Goal: Information Seeking & Learning: Get advice/opinions

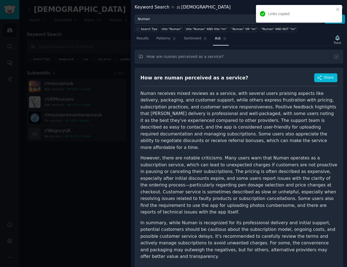
scroll to position [67, 0]
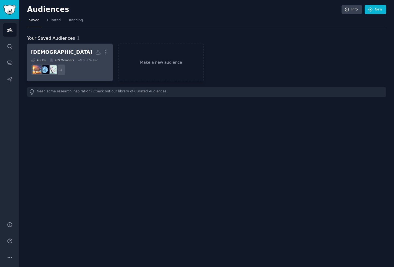
click at [83, 66] on dd "r/UKMounjaro + 1" at bounding box center [70, 69] width 78 height 15
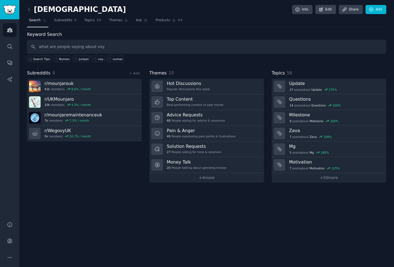
type input "what are people saying about voy"
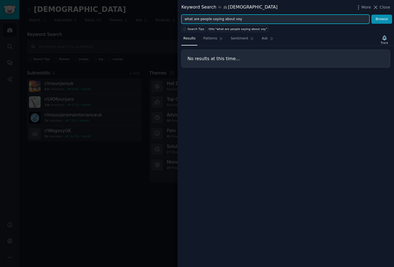
click at [221, 22] on input "what are people saying about voy" at bounding box center [275, 19] width 188 height 9
type input "b"
type input "voy"
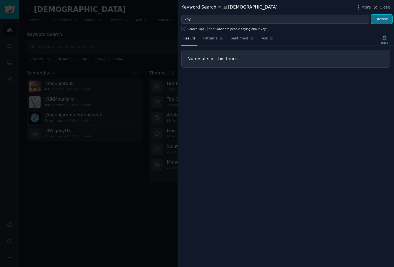
click at [332, 21] on button "Browse" at bounding box center [381, 19] width 21 height 9
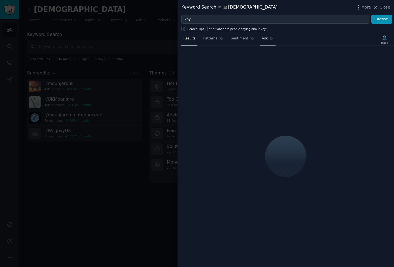
click at [265, 39] on span "Ask" at bounding box center [265, 38] width 6 height 5
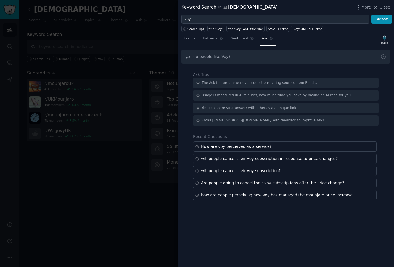
type input "do people like Voy?"
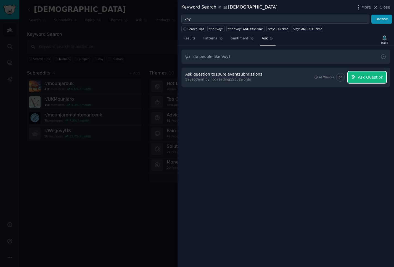
click at [332, 79] on span "Ask Question" at bounding box center [370, 77] width 25 height 6
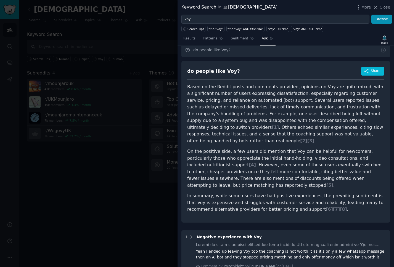
scroll to position [5, 0]
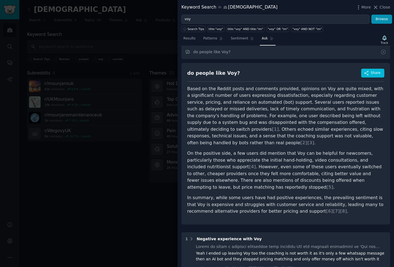
click at [193, 73] on div "do people like Voy?" at bounding box center [213, 73] width 53 height 7
copy div "do people like Voy?"
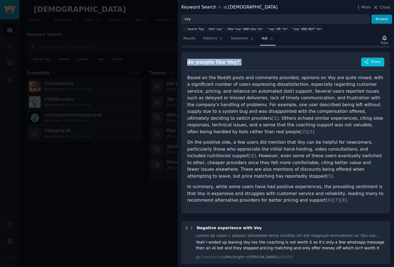
scroll to position [16, 0]
copy div "do people like Voy?"
click at [296, 150] on p "On the positive side, a few users did mention that Voy can be helpful for newco…" at bounding box center [285, 159] width 197 height 41
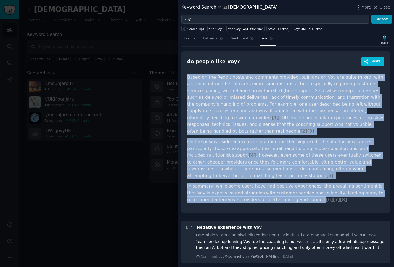
drag, startPoint x: 188, startPoint y: 78, endPoint x: 286, endPoint y: 194, distance: 152.1
click at [286, 194] on article "Based on the Reddit posts and comments provided, opinions on Voy are quite mixe…" at bounding box center [285, 138] width 197 height 129
copy article "Based on the Reddit posts and comments provided, opinions on Voy are quite mixe…"
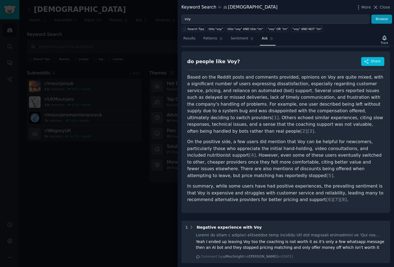
click at [267, 105] on p "Based on the Reddit posts and comments provided, opinions on Voy are quite mixe…" at bounding box center [285, 104] width 197 height 61
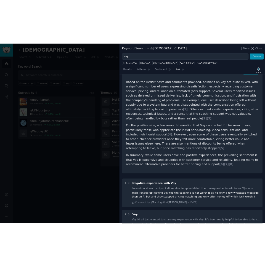
scroll to position [31, 0]
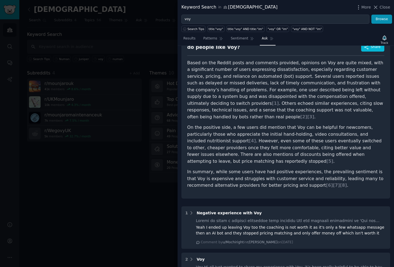
click at [202, 154] on p "On the positive side, a few users did mention that Voy can be helpful for newco…" at bounding box center [285, 144] width 197 height 41
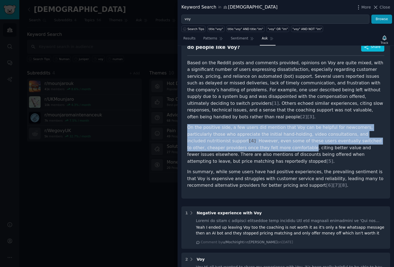
drag, startPoint x: 250, startPoint y: 142, endPoint x: 186, endPoint y: 120, distance: 67.6
click at [186, 120] on div "do people like Voy? Share Based on the Reddit posts and comments provided, opin…" at bounding box center [285, 118] width 209 height 162
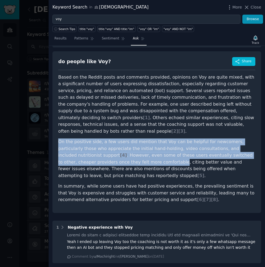
scroll to position [0, 0]
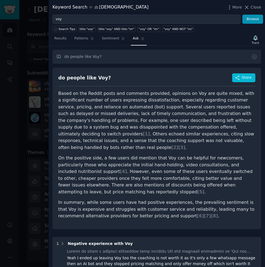
click at [77, 79] on div "do people like Voy?" at bounding box center [84, 77] width 53 height 7
copy div "do people like Voy?"
click at [148, 103] on p "Based on the Reddit posts and comments provided, opinions on Voy are quite mixe…" at bounding box center [156, 120] width 197 height 61
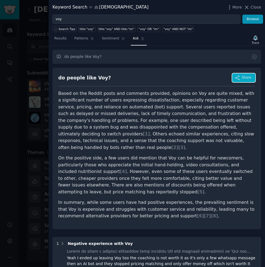
click at [244, 78] on span "Share" at bounding box center [247, 77] width 10 height 5
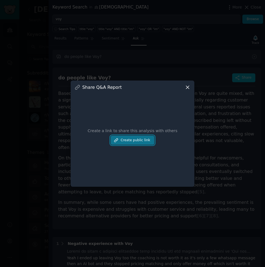
click at [137, 137] on button "Create public link" at bounding box center [133, 140] width 44 height 9
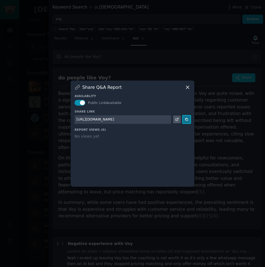
click at [186, 119] on icon at bounding box center [187, 120] width 4 height 4
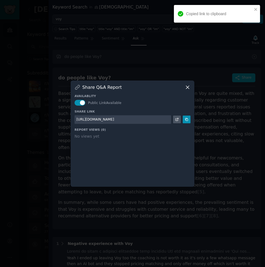
click at [95, 222] on div at bounding box center [132, 133] width 265 height 267
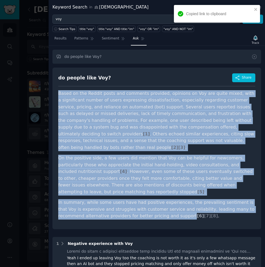
drag, startPoint x: 59, startPoint y: 92, endPoint x: 158, endPoint y: 208, distance: 152.3
click at [158, 208] on article "Based on the Reddit posts and comments provided, opinions on Voy are quite mixe…" at bounding box center [156, 154] width 197 height 129
copy article "Based on the Reddit posts and comments provided, opinions on Voy are quite mixe…"
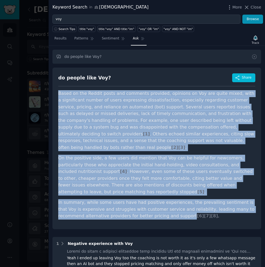
click at [121, 156] on p "On the positive side, a few users did mention that Voy can be helpful for newco…" at bounding box center [156, 175] width 197 height 41
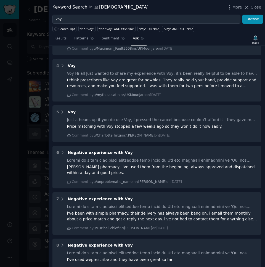
scroll to position [403, 0]
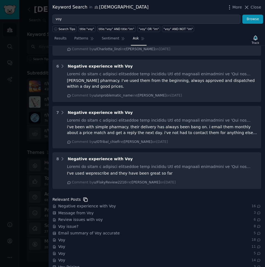
click at [84, 198] on icon at bounding box center [86, 200] width 4 height 4
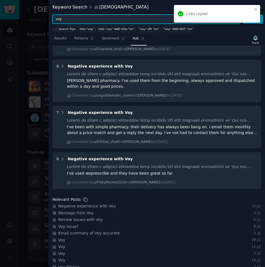
click at [69, 20] on input "voy" at bounding box center [146, 19] width 188 height 9
type input "juniper"
click at [242, 15] on button "Browse" at bounding box center [252, 19] width 21 height 9
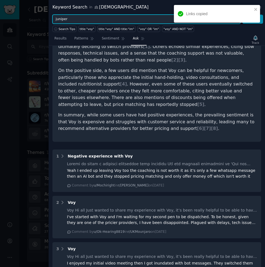
scroll to position [0, 0]
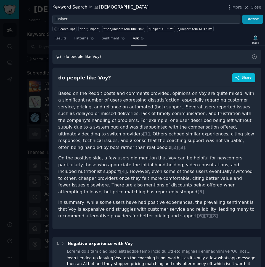
click at [94, 55] on input "do people like Voy?" at bounding box center [156, 57] width 209 height 14
type input "do people like juniper?"
click at [251, 19] on button "Browse" at bounding box center [252, 19] width 21 height 9
click at [204, 58] on input "do people like juniper?" at bounding box center [156, 57] width 209 height 14
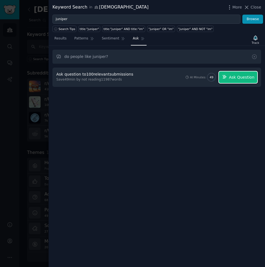
click at [236, 79] on span "Ask Question" at bounding box center [241, 77] width 25 height 6
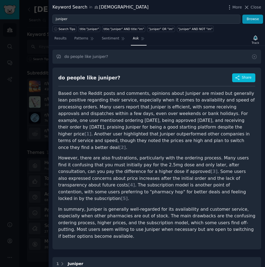
click at [249, 73] on div "do people like juniper? Share Based on the Reddit posts and comments, opinions …" at bounding box center [156, 159] width 209 height 182
click at [246, 77] on span "Share" at bounding box center [247, 77] width 10 height 5
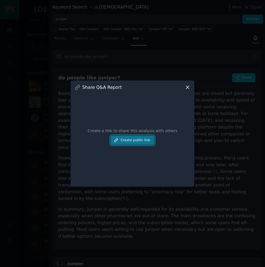
click at [135, 142] on button "Create public link" at bounding box center [133, 140] width 44 height 9
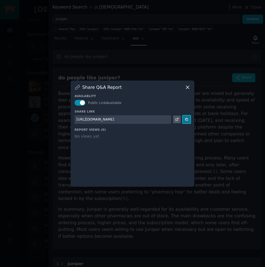
click at [187, 119] on icon at bounding box center [186, 119] width 2 height 2
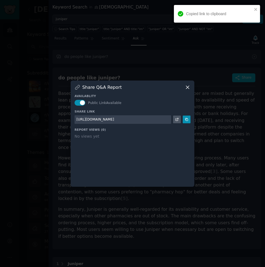
click at [185, 87] on icon at bounding box center [188, 87] width 6 height 6
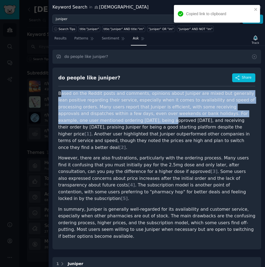
drag, startPoint x: 60, startPoint y: 92, endPoint x: 86, endPoint y: 122, distance: 39.5
click at [86, 122] on p "Based on the Reddit posts and comments, opinions about Juniper are mixed but ge…" at bounding box center [156, 120] width 197 height 61
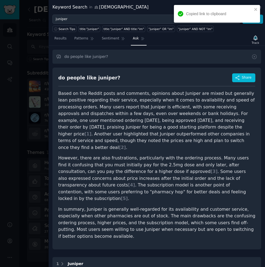
click at [83, 120] on p "Based on the Reddit posts and comments, opinions about Juniper are mixed but ge…" at bounding box center [156, 120] width 197 height 61
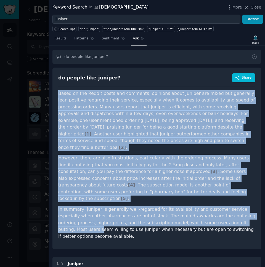
drag, startPoint x: 59, startPoint y: 94, endPoint x: 237, endPoint y: 212, distance: 213.8
click at [237, 212] on article "Based on the Reddit posts and comments, opinions about Juniper are mixed but ge…" at bounding box center [156, 165] width 197 height 150
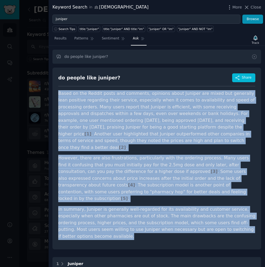
click at [254, 216] on div "do people like juniper? Share Based on the Reddit posts and comments, opinions …" at bounding box center [156, 159] width 209 height 182
copy article "Based on the Reddit posts and comments, opinions about Juniper are mixed but ge…"
click at [85, 179] on p "However, there are also frustrations, particularly with the ordering process. M…" at bounding box center [156, 178] width 197 height 47
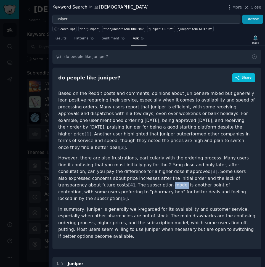
click at [85, 179] on p "However, there are also frustrations, particularly with the ordering process. M…" at bounding box center [156, 178] width 197 height 47
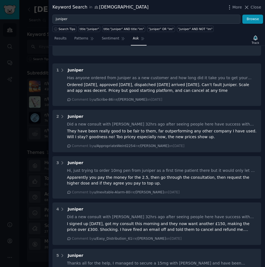
scroll to position [283, 0]
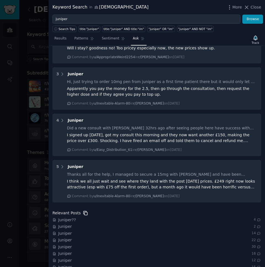
click at [83, 210] on icon at bounding box center [86, 213] width 6 height 6
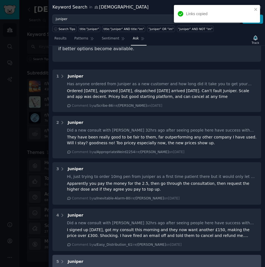
scroll to position [89, 0]
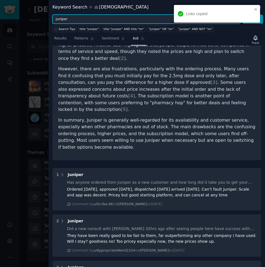
click at [80, 20] on input "juniper" at bounding box center [146, 19] width 188 height 9
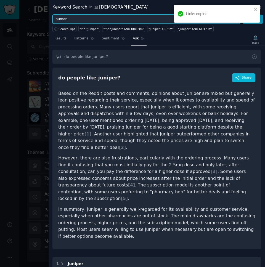
type input "numan"
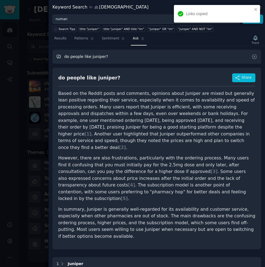
click at [97, 55] on input "do people like juniper?" at bounding box center [156, 57] width 209 height 14
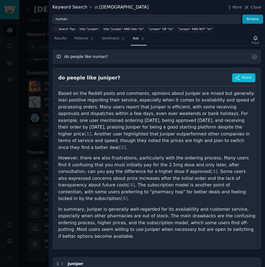
type input "do people like numan?"
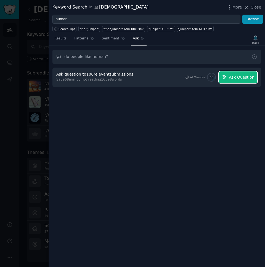
click at [239, 79] on span "Ask Question" at bounding box center [241, 77] width 25 height 6
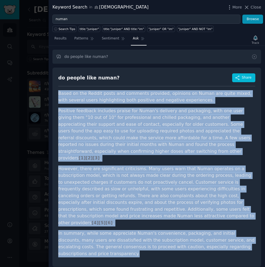
drag, startPoint x: 58, startPoint y: 93, endPoint x: 110, endPoint y: 238, distance: 154.0
click at [110, 238] on article "Based on the Reddit posts and comments provided, opinions on Numan are quite mi…" at bounding box center [156, 173] width 197 height 167
copy article "Based on the Reddit posts and comments provided, opinions on Numan are quite mi…"
click at [243, 77] on span "Share" at bounding box center [247, 77] width 10 height 5
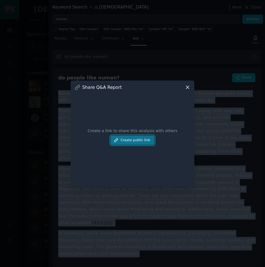
click at [135, 138] on button "Create public link" at bounding box center [133, 140] width 44 height 9
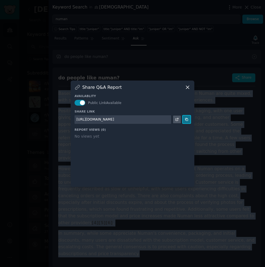
click at [186, 119] on icon at bounding box center [187, 120] width 4 height 4
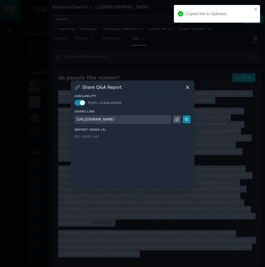
click at [117, 212] on div at bounding box center [132, 133] width 265 height 267
click at [117, 212] on p "However, there are significant criticisms. Many users warn that Numan operates …" at bounding box center [156, 196] width 197 height 61
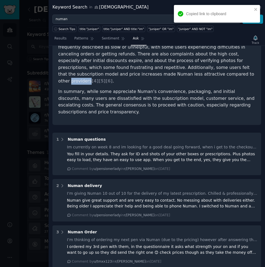
scroll to position [353, 0]
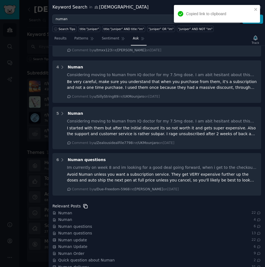
click at [84, 204] on icon at bounding box center [86, 206] width 4 height 4
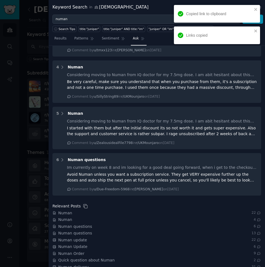
click at [32, 161] on div at bounding box center [132, 133] width 265 height 267
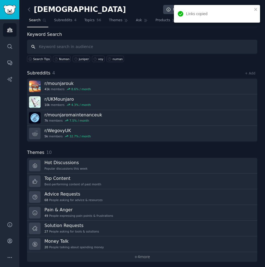
click at [97, 49] on input "text" at bounding box center [142, 47] width 230 height 14
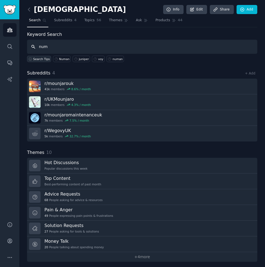
click at [37, 59] on span "Search Tips" at bounding box center [41, 59] width 17 height 4
click at [48, 47] on input "num" at bounding box center [142, 47] width 230 height 14
type input "voy OR numan OR juniper"
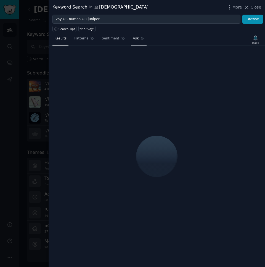
click at [133, 38] on span "Ask" at bounding box center [136, 38] width 6 height 5
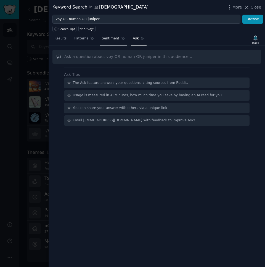
click at [110, 40] on span "Sentiment" at bounding box center [110, 38] width 17 height 5
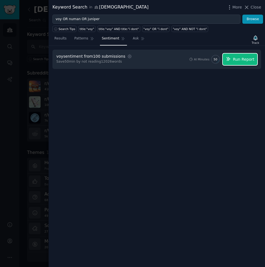
click at [240, 59] on span "Run Report" at bounding box center [244, 60] width 22 height 6
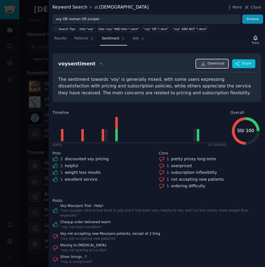
click at [211, 63] on span "Download" at bounding box center [215, 63] width 17 height 5
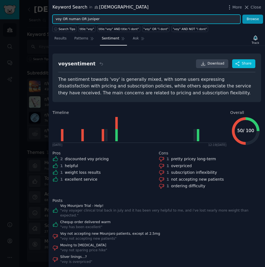
drag, startPoint x: 63, startPoint y: 18, endPoint x: 116, endPoint y: 19, distance: 53.0
click at [116, 19] on input "voy OR numan OR juniper" at bounding box center [146, 19] width 188 height 9
type input "numan"
click at [242, 15] on button "Browse" at bounding box center [252, 19] width 21 height 9
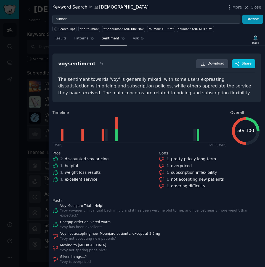
click at [117, 42] on link "Sentiment" at bounding box center [113, 39] width 27 height 11
click at [131, 41] on link "Ask" at bounding box center [139, 39] width 16 height 11
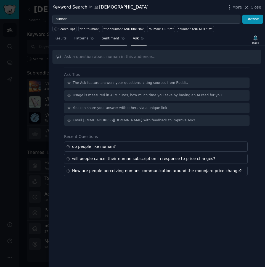
click at [108, 41] on link "Sentiment" at bounding box center [113, 39] width 27 height 11
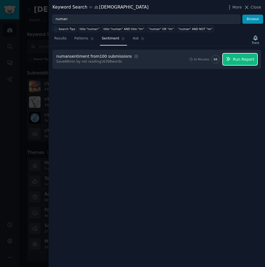
click at [241, 58] on span "Run Report" at bounding box center [244, 60] width 22 height 6
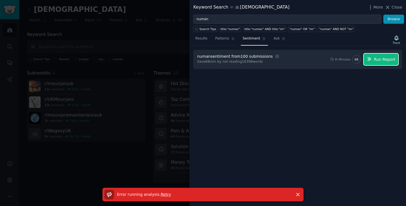
click at [332, 57] on span "Run Report" at bounding box center [385, 60] width 22 height 6
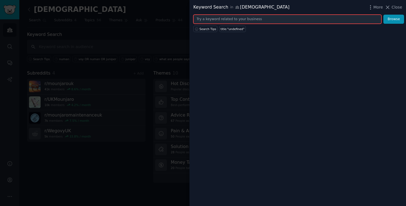
click at [260, 20] on input "text" at bounding box center [287, 19] width 188 height 9
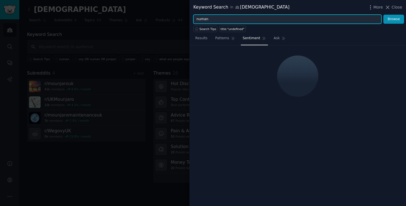
click at [383, 15] on button "Browse" at bounding box center [393, 19] width 21 height 9
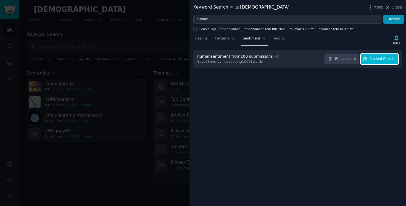
click at [379, 60] on span "Cached Results" at bounding box center [382, 59] width 26 height 5
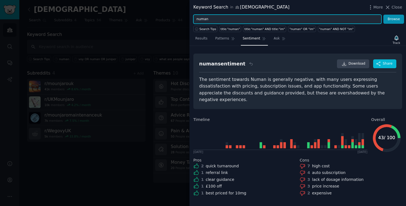
click at [212, 16] on input "numan" at bounding box center [287, 19] width 188 height 9
type input "juniper"
click at [383, 15] on button "Browse" at bounding box center [393, 19] width 21 height 9
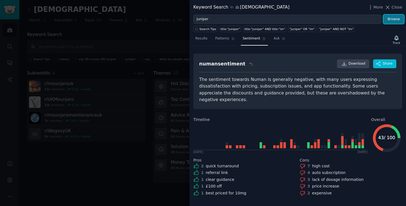
click at [390, 22] on button "Browse" at bounding box center [393, 19] width 21 height 9
click at [232, 38] on icon at bounding box center [233, 39] width 4 height 4
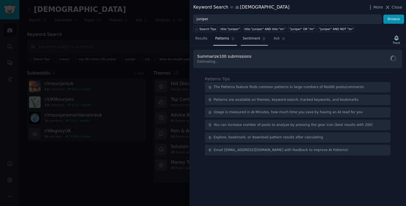
click at [246, 37] on span "Sentiment" at bounding box center [251, 38] width 17 height 5
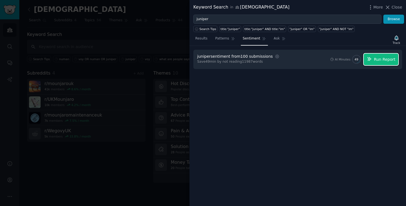
click at [376, 62] on span "Run Report" at bounding box center [385, 60] width 22 height 6
